Goal: Task Accomplishment & Management: Manage account settings

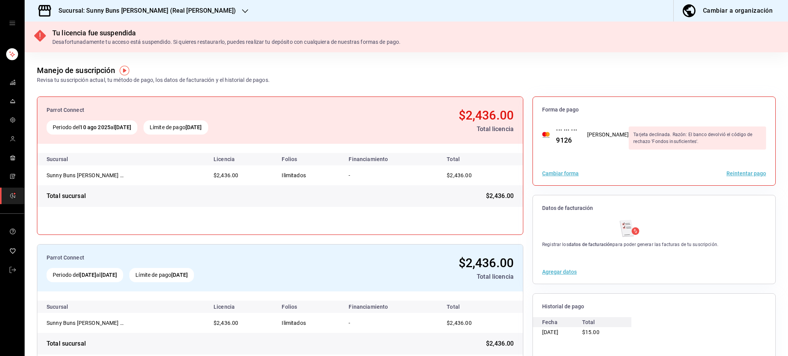
click at [728, 173] on button "Reintentar pago" at bounding box center [747, 173] width 40 height 5
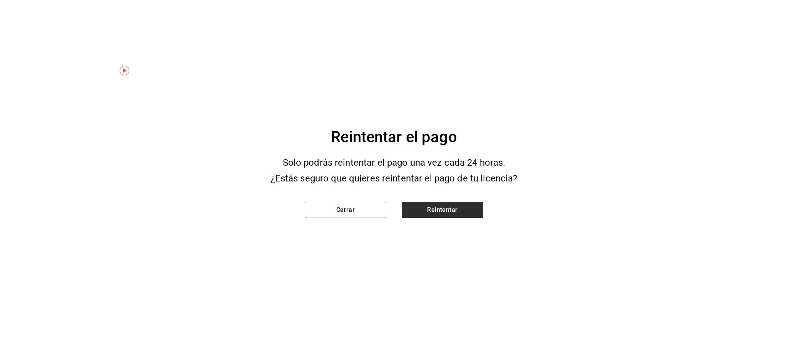
click at [453, 204] on button "Reintentar" at bounding box center [443, 210] width 82 height 16
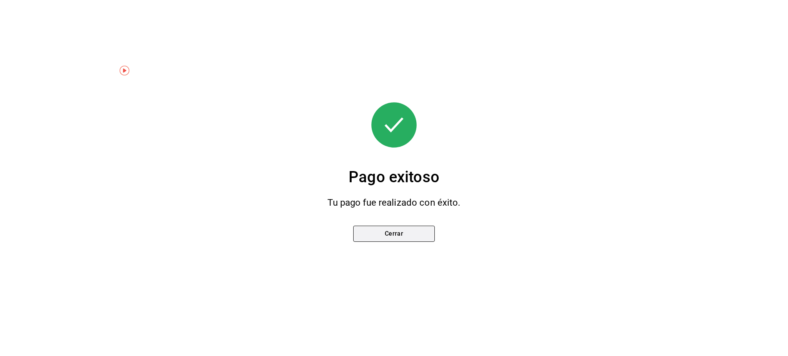
click at [413, 239] on button "Cerrar" at bounding box center [394, 234] width 82 height 16
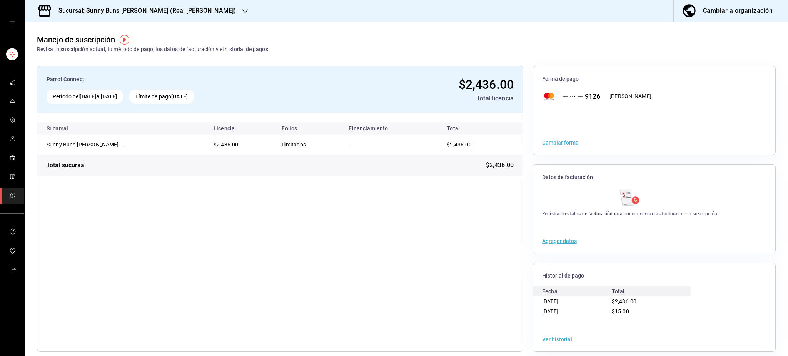
click at [154, 10] on h3 "Sucursal: Sunny Buns Burger (Real del Valle)" at bounding box center [144, 10] width 184 height 9
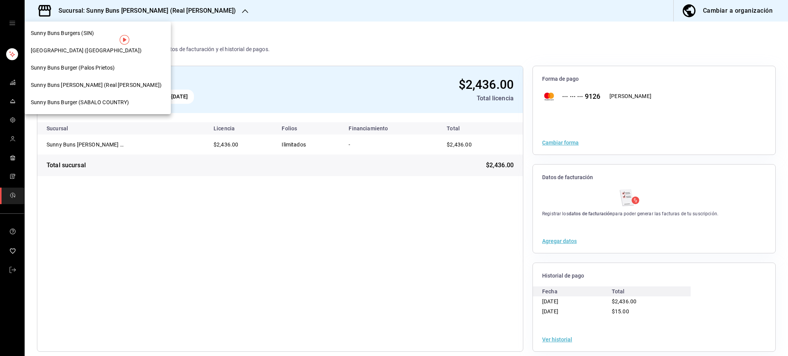
click at [114, 100] on span "Sunny Buns Burger (SABALO COUNTRY)" at bounding box center [80, 103] width 98 height 8
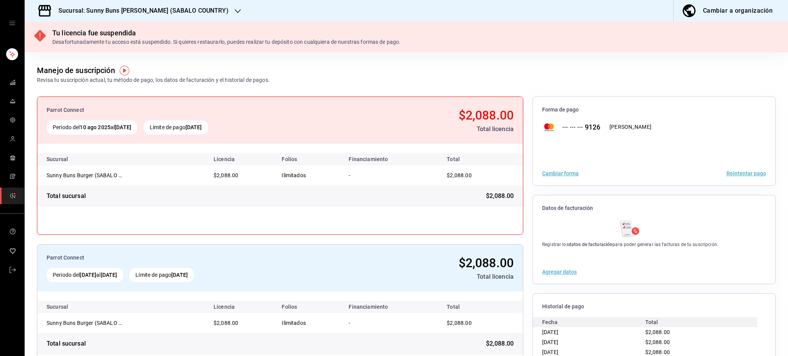
click at [749, 171] on button "Reintentar pago" at bounding box center [747, 173] width 40 height 5
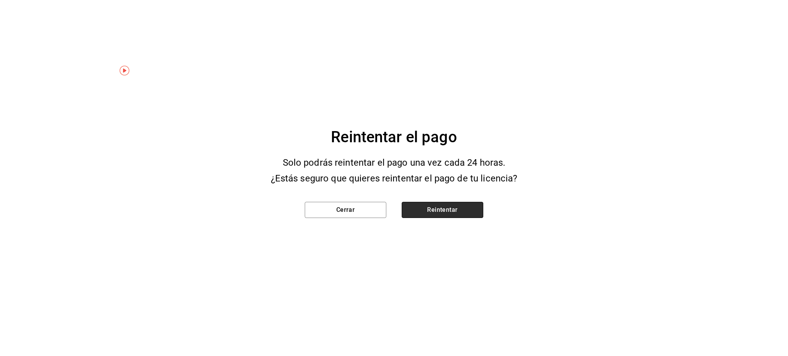
click at [434, 212] on button "Reintentar" at bounding box center [443, 210] width 82 height 16
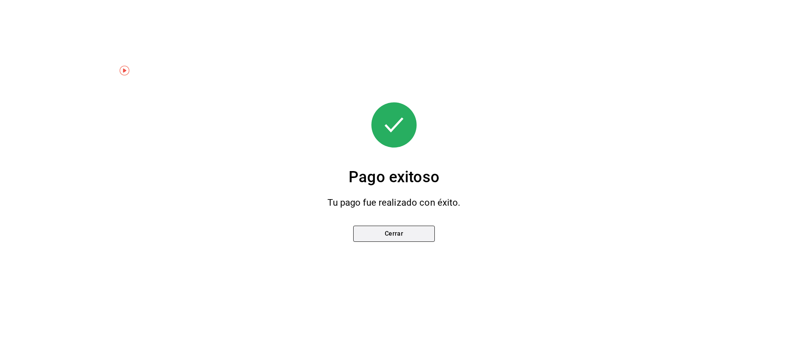
click at [416, 241] on button "Cerrar" at bounding box center [394, 234] width 82 height 16
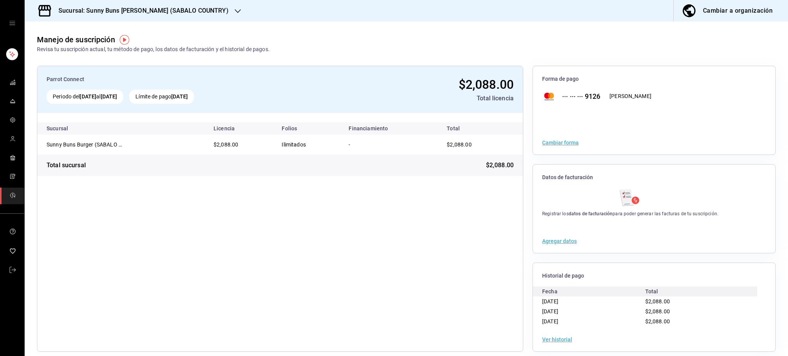
click at [131, 17] on div "Sucursal: Sunny Buns [PERSON_NAME] (SABALO COUNTRY)" at bounding box center [137, 11] width 213 height 22
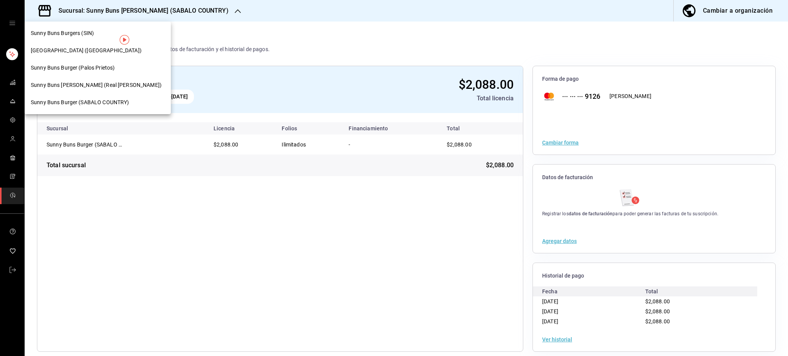
click at [195, 10] on div at bounding box center [394, 178] width 788 height 356
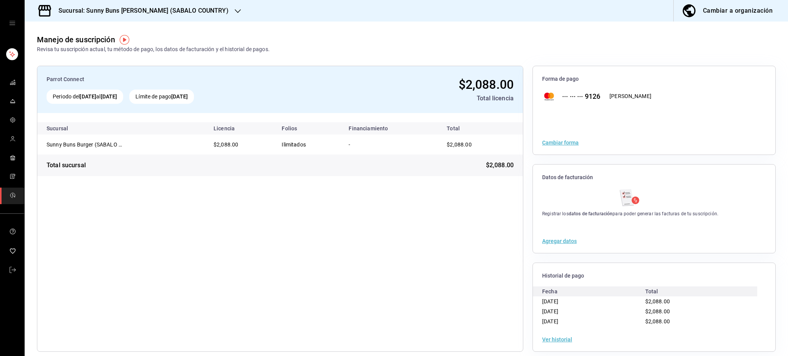
click at [180, 8] on h3 "Sucursal: Sunny Buns [PERSON_NAME] (SABALO COUNTRY)" at bounding box center [140, 10] width 176 height 9
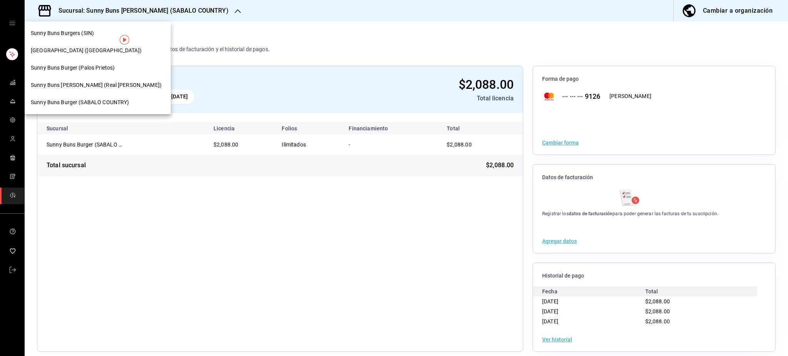
click at [91, 87] on span "Sunny Buns [PERSON_NAME] (Real [PERSON_NAME])" at bounding box center [96, 85] width 131 height 8
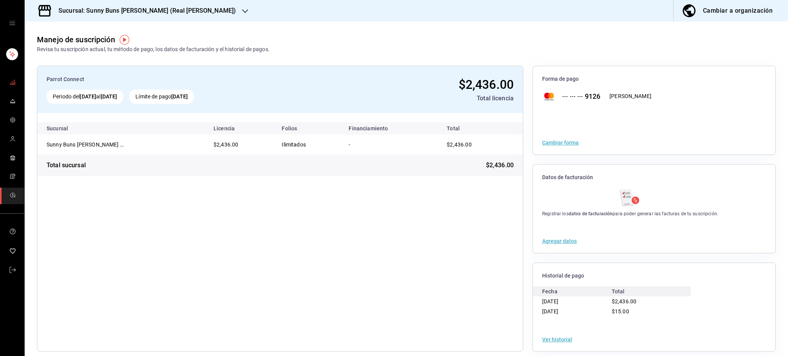
click at [10, 82] on icon "mailbox folders" at bounding box center [13, 82] width 6 height 6
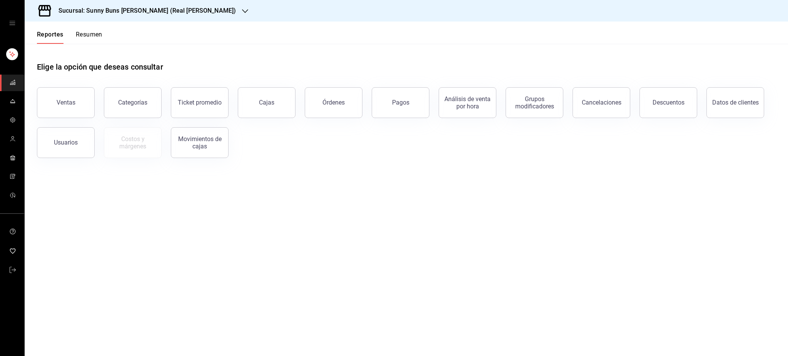
click at [165, 9] on h3 "Sucursal: Sunny Buns [PERSON_NAME] (Real [PERSON_NAME])" at bounding box center [144, 10] width 184 height 9
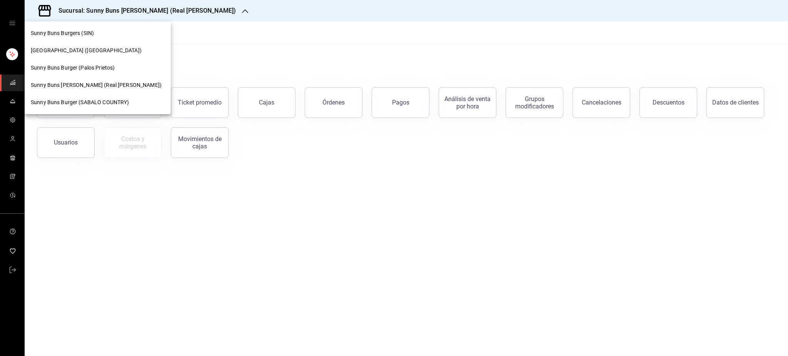
click at [165, 9] on div at bounding box center [394, 178] width 788 height 356
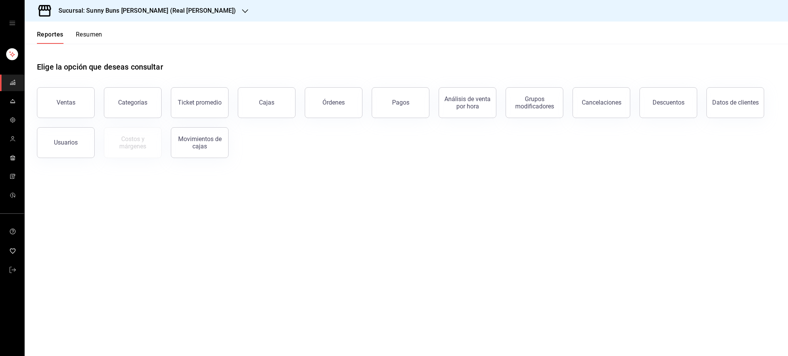
click at [146, 10] on h3 "Sucursal: Sunny Buns Burger (Real del Valle)" at bounding box center [144, 10] width 184 height 9
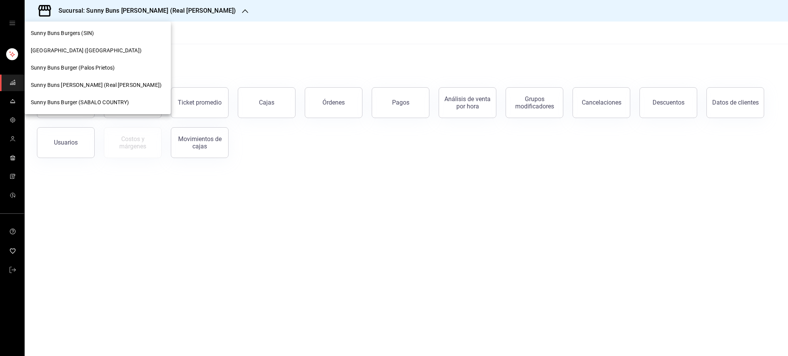
click at [96, 105] on span "Sunny Buns Burger (SABALO COUNTRY)" at bounding box center [80, 103] width 98 height 8
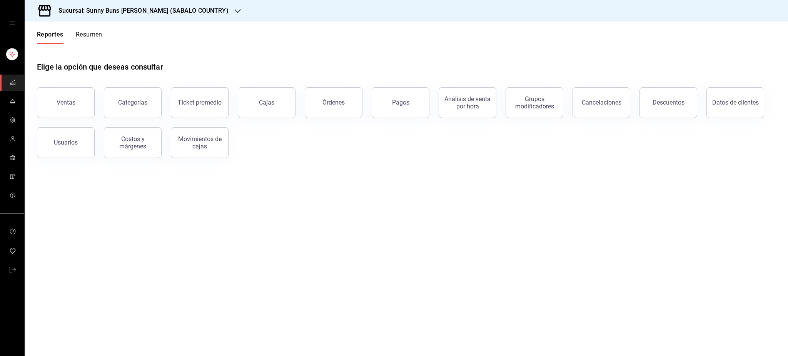
click at [170, 16] on div "Sucursal: Sunny Buns [PERSON_NAME] (SABALO COUNTRY)" at bounding box center [137, 11] width 213 height 22
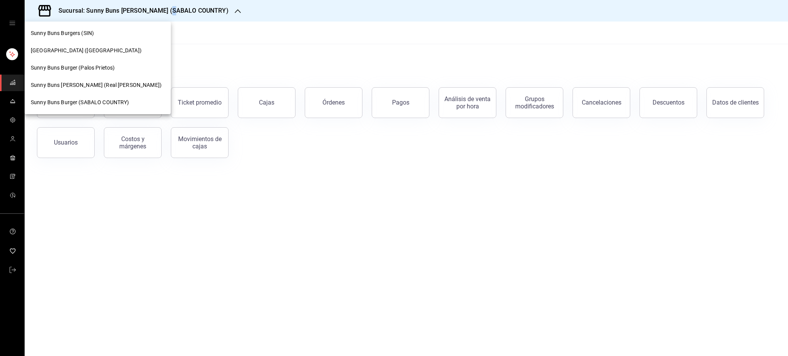
click at [60, 51] on span "[GEOGRAPHIC_DATA] ([GEOGRAPHIC_DATA])" at bounding box center [86, 51] width 111 height 8
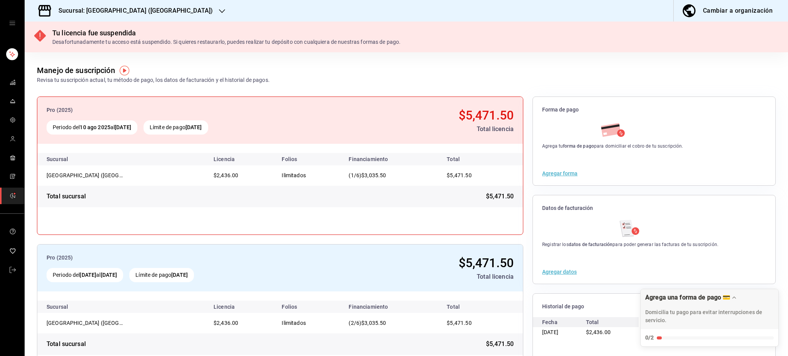
click at [555, 171] on button "Agregar forma" at bounding box center [559, 173] width 35 height 5
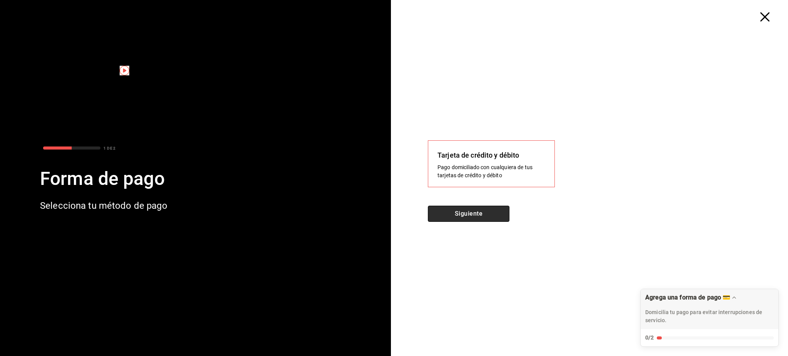
click at [479, 216] on button "Siguiente" at bounding box center [469, 214] width 82 height 16
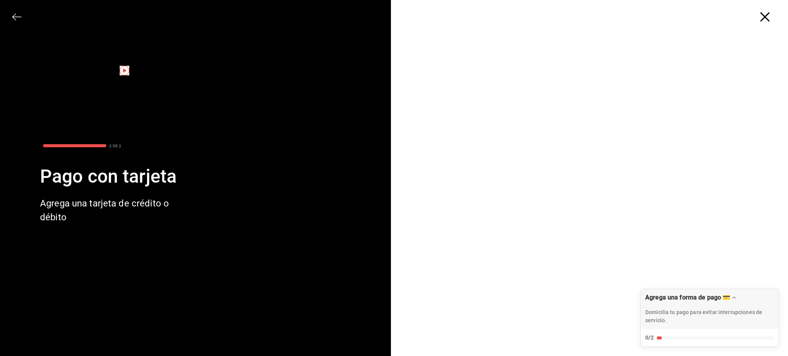
click at [762, 19] on icon "button" at bounding box center [764, 16] width 9 height 9
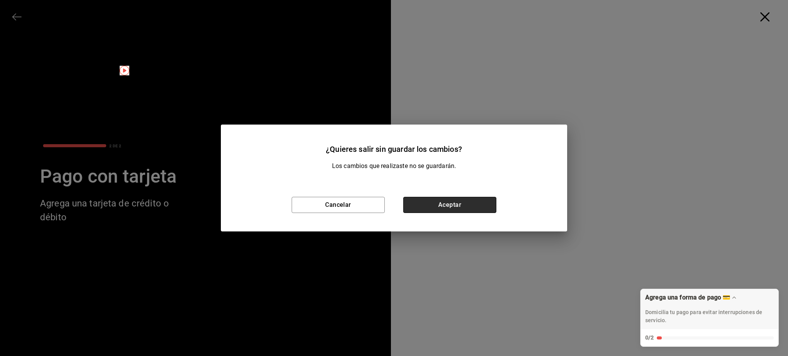
click at [449, 200] on button "Aceptar" at bounding box center [449, 205] width 93 height 16
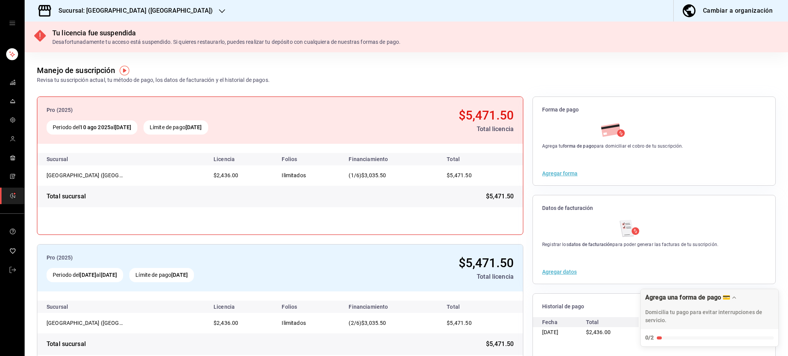
click at [556, 173] on button "Agregar forma" at bounding box center [559, 173] width 35 height 5
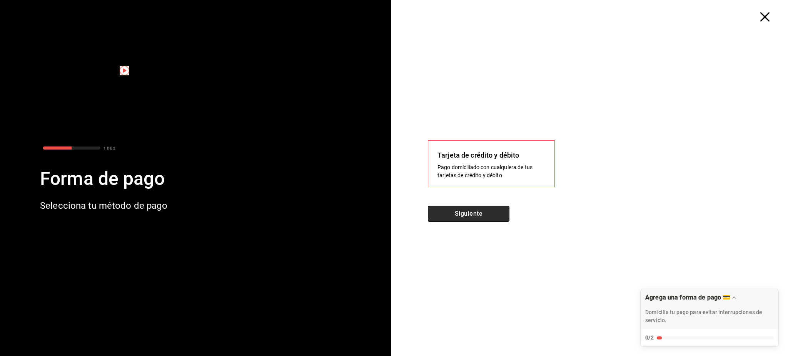
click at [490, 211] on button "Siguiente" at bounding box center [469, 214] width 82 height 16
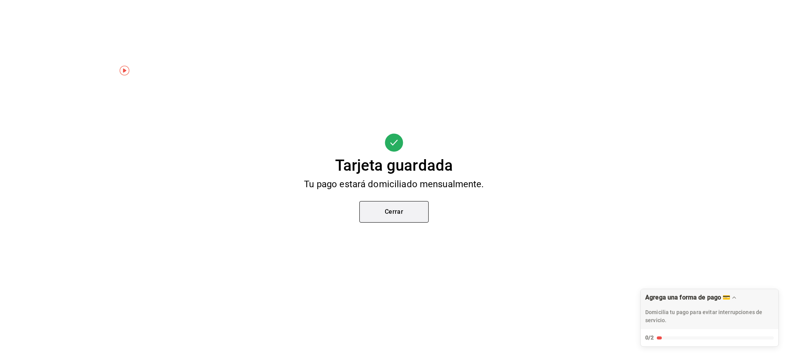
click at [396, 213] on button "Cerrar" at bounding box center [393, 212] width 69 height 22
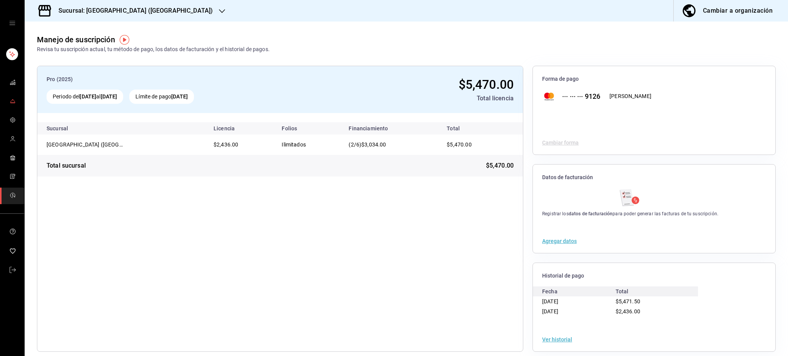
click at [12, 97] on span "mailbox folders" at bounding box center [13, 102] width 6 height 10
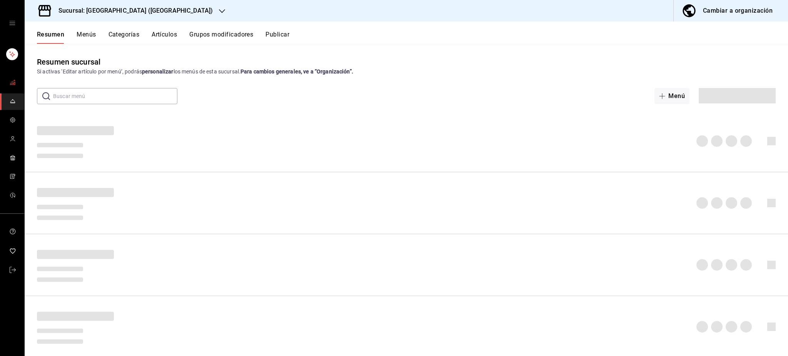
click at [12, 82] on icon "mailbox folders" at bounding box center [13, 82] width 6 height 6
